Goal: Task Accomplishment & Management: Manage account settings

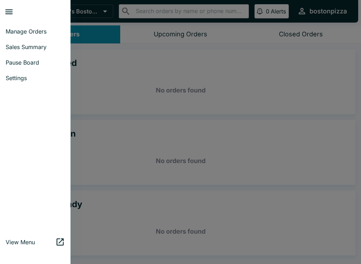
click at [44, 44] on span "Sales Summary" at bounding box center [35, 46] width 59 height 7
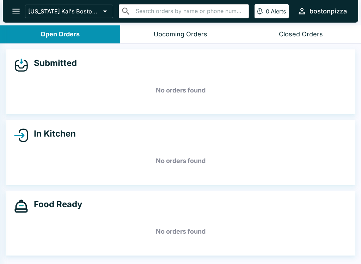
select select "03:00"
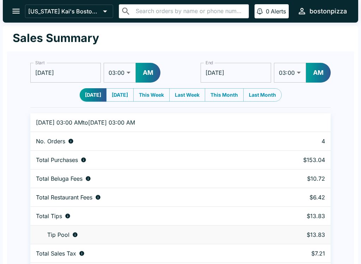
click at [127, 69] on select "01:00 01:30 02:00 02:30 03:00 03:30 04:00 04:30 05:00 05:30 06:00 06:30 07:00 0…" at bounding box center [120, 73] width 32 height 20
select select "09:00"
click at [246, 71] on input "[DATE]" at bounding box center [236, 73] width 71 height 20
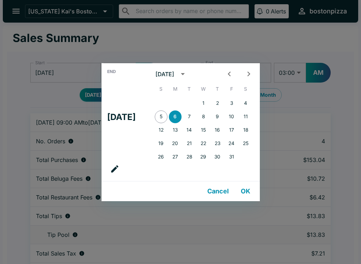
click at [168, 111] on button "5" at bounding box center [161, 116] width 13 height 13
type input "[DATE]"
click at [300, 72] on div "End Sun, Oct [DATE] S M T W T F S 1 2 3 4 5 6 7 8 9 10 11 12 13 14 15 16 17 18 …" at bounding box center [180, 132] width 361 height 264
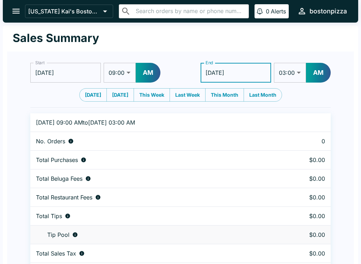
click at [298, 74] on select "01:00 01:30 02:00 02:30 03:00 03:30 04:00 04:30 05:00 05:30 06:00 06:30 07:00 0…" at bounding box center [290, 73] width 32 height 20
select select "09:00"
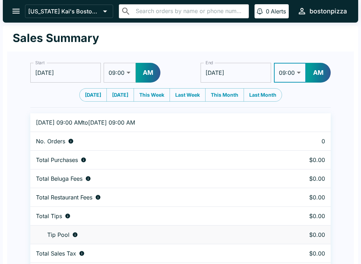
click at [323, 71] on button "AM" at bounding box center [318, 73] width 25 height 20
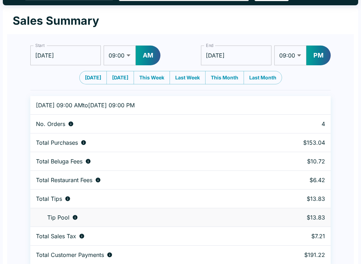
scroll to position [22, 0]
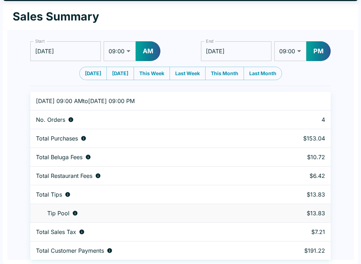
click at [122, 44] on select "01:00 01:30 02:00 02:30 03:00 03:30 04:00 04:30 05:00 05:30 06:00 06:30 07:00 0…" at bounding box center [120, 51] width 32 height 20
click at [154, 52] on button "AM" at bounding box center [148, 51] width 25 height 20
click at [128, 49] on select "01:00 01:30 02:00 02:30 03:00 03:30 04:00 04:30 05:00 05:30 06:00 06:30 07:00 0…" at bounding box center [120, 51] width 32 height 20
select select "09:00"
click at [143, 53] on button "PM" at bounding box center [148, 51] width 24 height 20
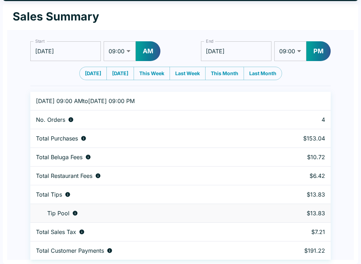
click at [20, 46] on div "Start [DATE] Start 01:00 01:30 02:00 02:30 03:00 03:30 04:00 04:30 05:00 05:30 …" at bounding box center [180, 145] width 347 height 230
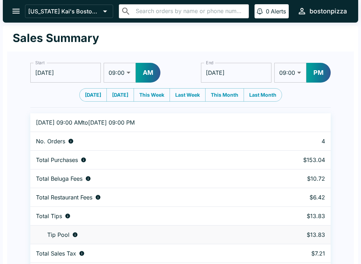
click at [19, 11] on icon "open drawer" at bounding box center [15, 11] width 7 height 5
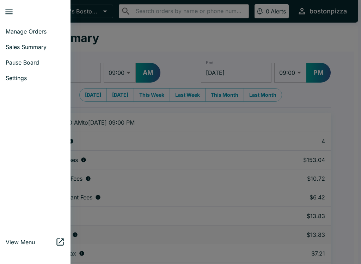
click at [31, 31] on span "Manage Orders" at bounding box center [35, 31] width 59 height 7
